Goal: Task Accomplishment & Management: Manage account settings

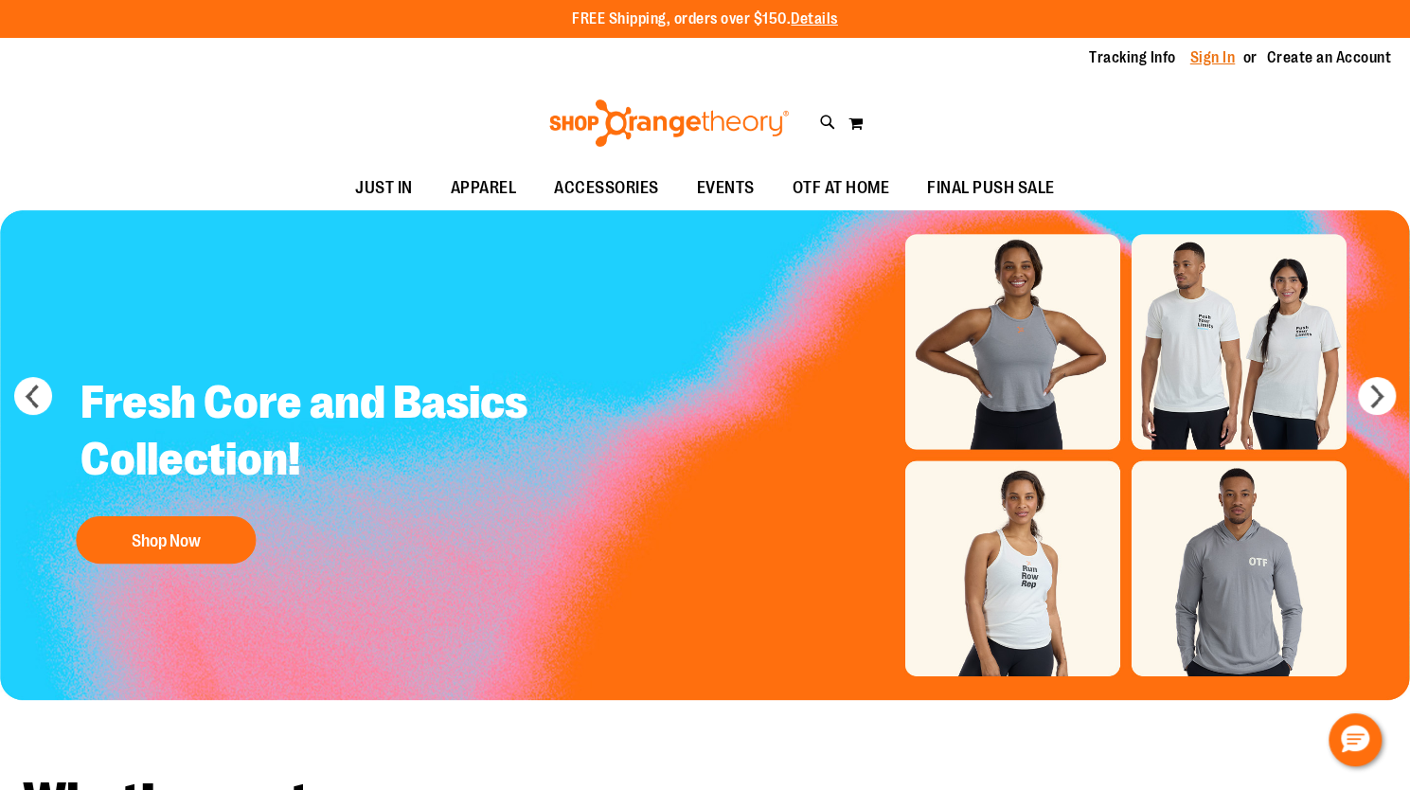
type input "**********"
click at [1218, 52] on link "Sign In" at bounding box center [1213, 57] width 45 height 21
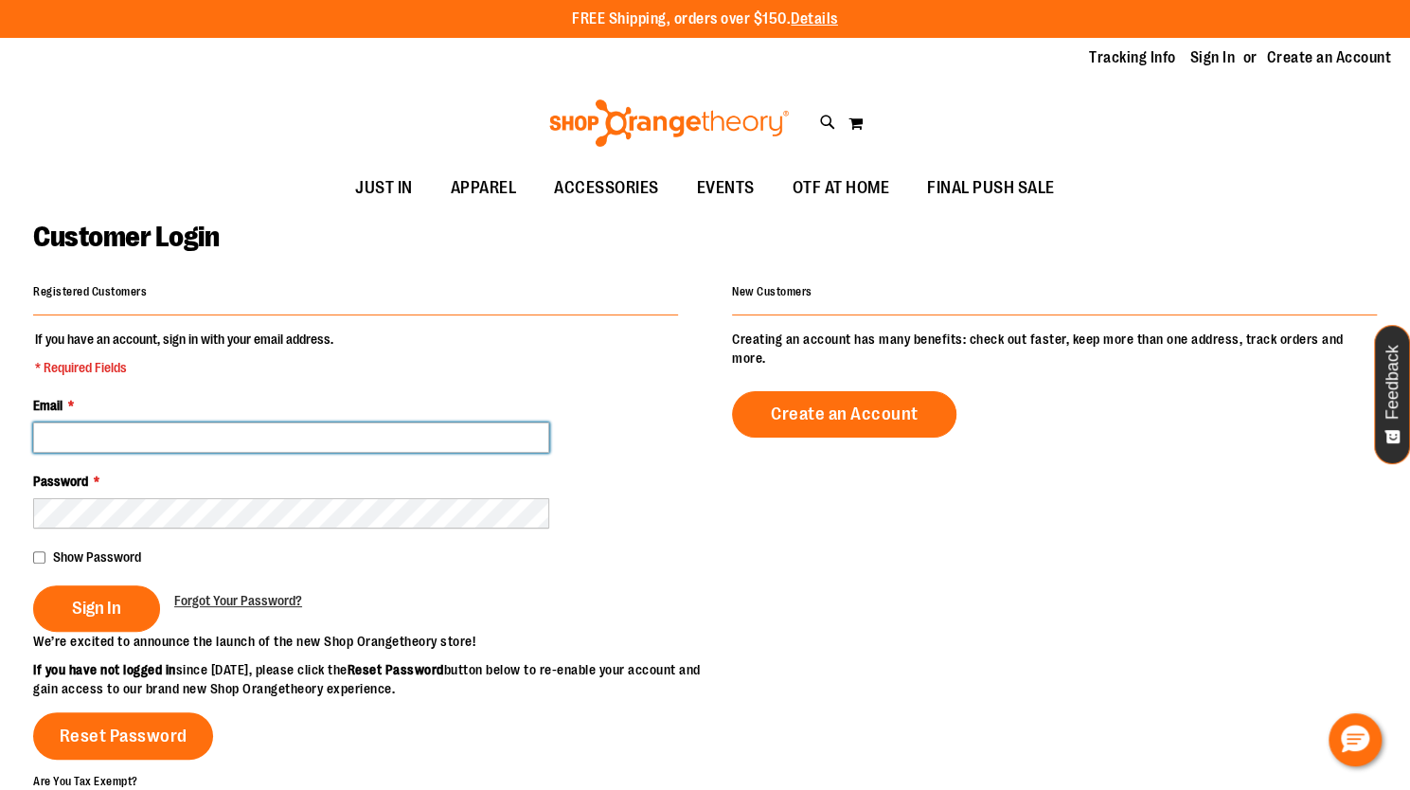
type input "**********"
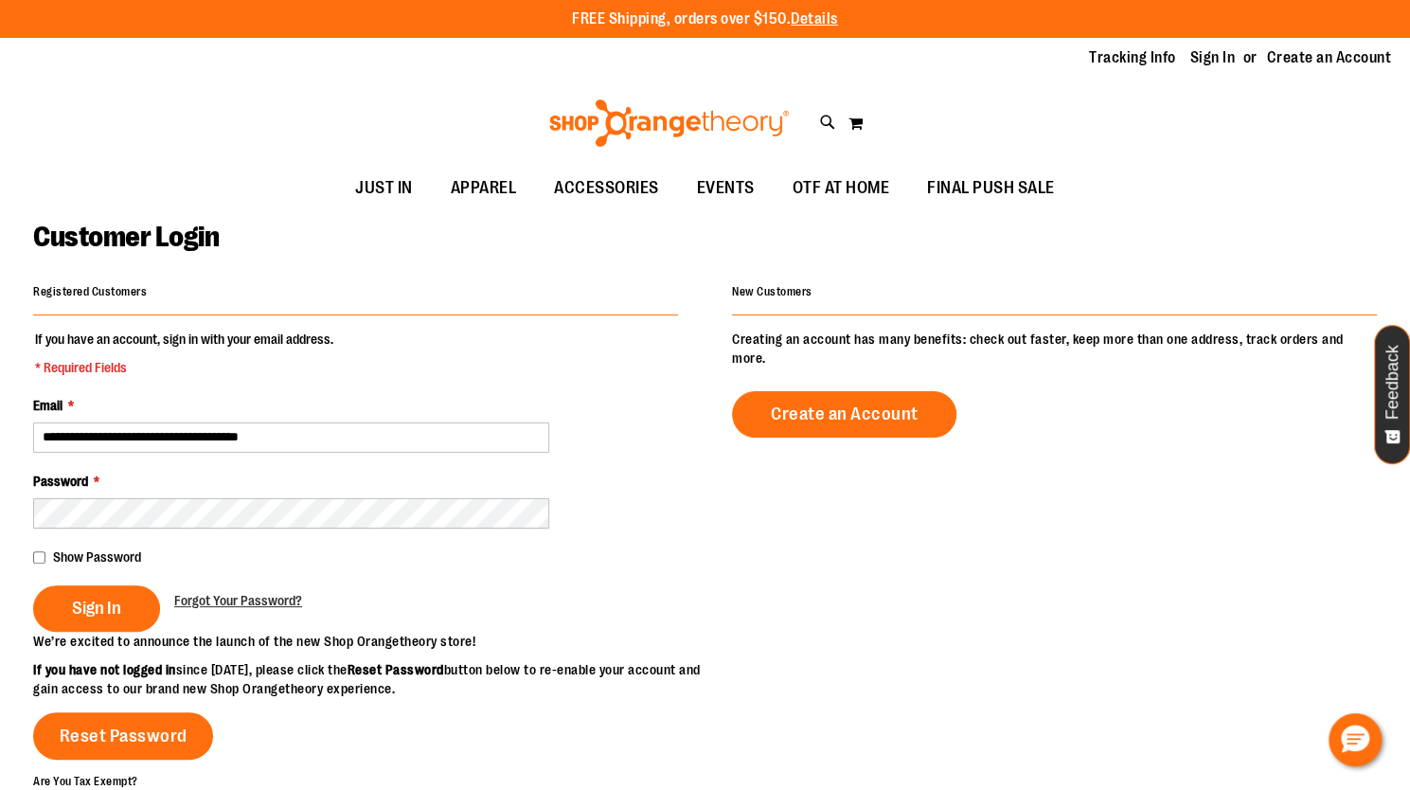
type input "**********"
